Goal: Transaction & Acquisition: Download file/media

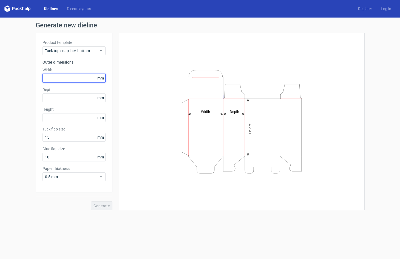
click at [65, 77] on input "text" at bounding box center [73, 78] width 63 height 9
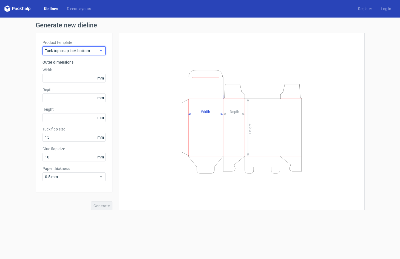
click at [70, 51] on span "Tuck top snap lock bottom" at bounding box center [72, 50] width 54 height 5
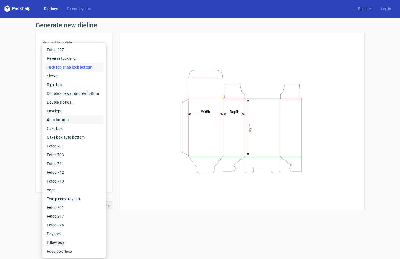
click at [64, 120] on div "Auto bottom" at bounding box center [74, 119] width 59 height 9
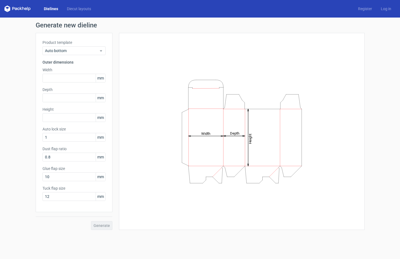
click at [68, 83] on div "Product template Auto bottom Outer dimensions Width mm Depth mm Height mm Auto …" at bounding box center [74, 122] width 77 height 179
click at [68, 75] on input "text" at bounding box center [73, 78] width 63 height 9
type input "186"
click at [70, 92] on div "Depth mm" at bounding box center [73, 94] width 63 height 15
click at [73, 101] on input "text" at bounding box center [73, 97] width 63 height 9
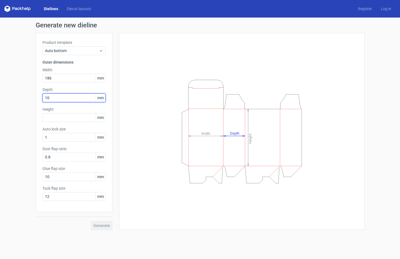
type input "100"
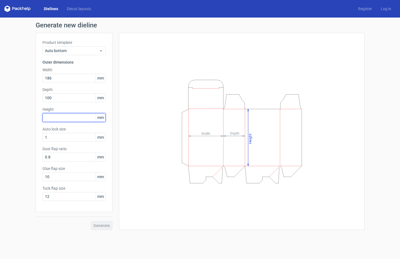
click at [69, 118] on input "text" at bounding box center [73, 117] width 63 height 9
type input "321"
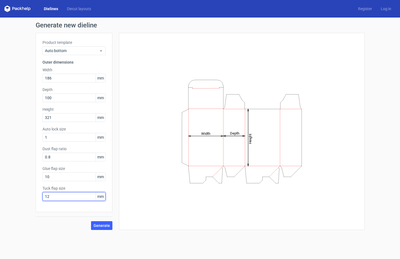
drag, startPoint x: 51, startPoint y: 198, endPoint x: 25, endPoint y: 198, distance: 25.5
click at [25, 198] on div "Generate new dieline Product template Auto bottom Outer dimensions Width 186 mm…" at bounding box center [200, 126] width 400 height 217
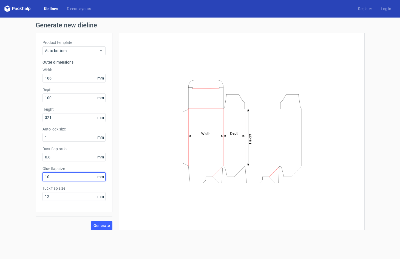
drag, startPoint x: 53, startPoint y: 175, endPoint x: 26, endPoint y: 175, distance: 27.1
click at [26, 175] on div "Generate new dieline Product template Auto bottom Outer dimensions Width 186 mm…" at bounding box center [200, 126] width 400 height 217
type input "15"
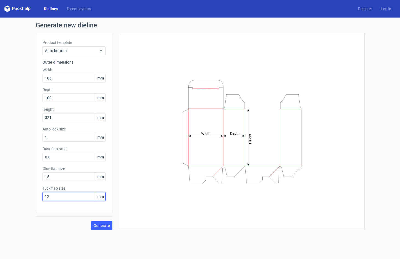
drag, startPoint x: 56, startPoint y: 198, endPoint x: 28, endPoint y: 196, distance: 27.5
click at [29, 196] on div "Generate new dieline Product template Auto bottom Outer dimensions Width 186 mm…" at bounding box center [200, 126] width 400 height 217
type input "1"
type input "25"
click at [98, 226] on span "Generate" at bounding box center [101, 226] width 16 height 4
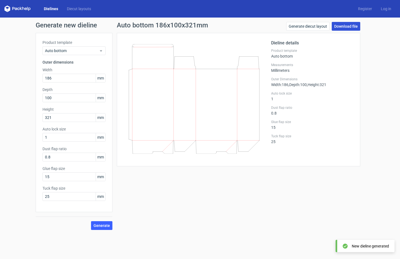
click at [341, 26] on link "Download file" at bounding box center [346, 26] width 28 height 9
